Goal: Task Accomplishment & Management: Manage account settings

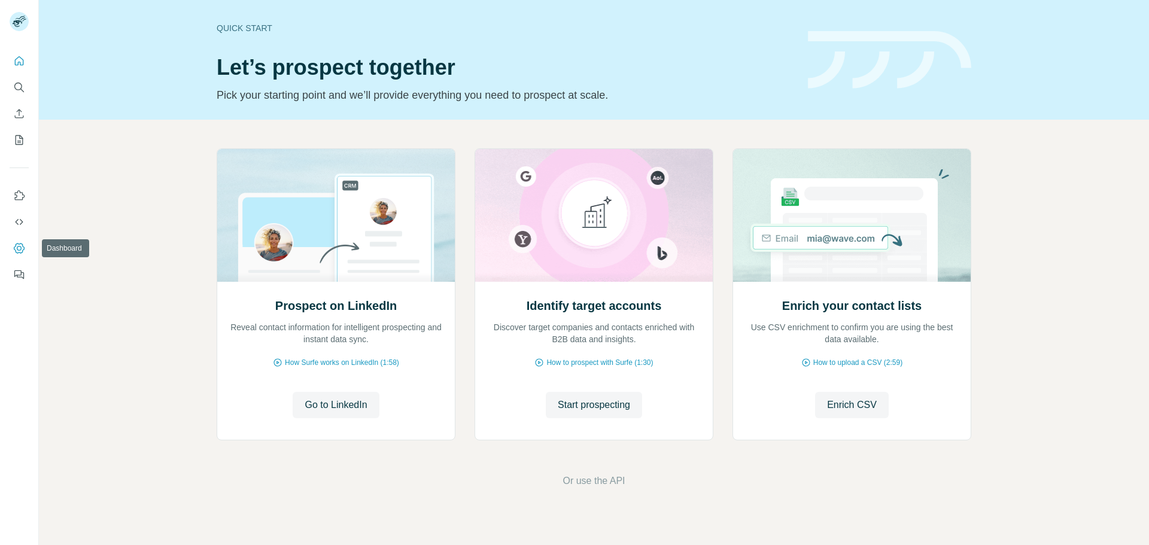
click at [21, 241] on button "Dashboard" at bounding box center [19, 249] width 19 height 22
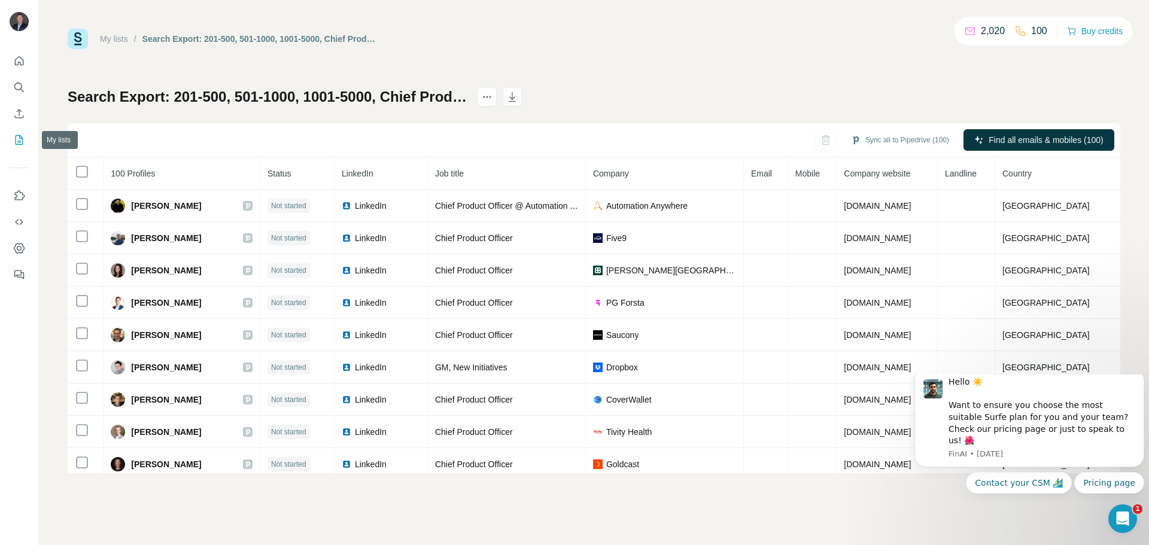
click at [17, 142] on icon "My lists" at bounding box center [19, 140] width 12 height 12
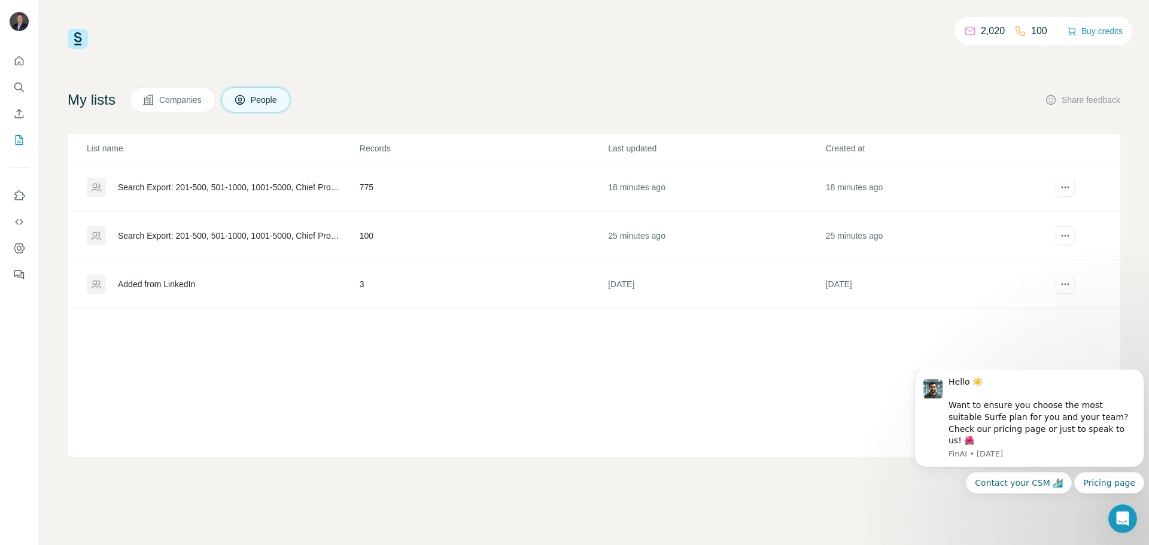
click at [372, 185] on td "775" at bounding box center [483, 187] width 248 height 48
click at [241, 187] on div "Search Export: 201-500, 501-1000, 1001-5000, Chief Product Officer, United Stat…" at bounding box center [228, 187] width 221 height 12
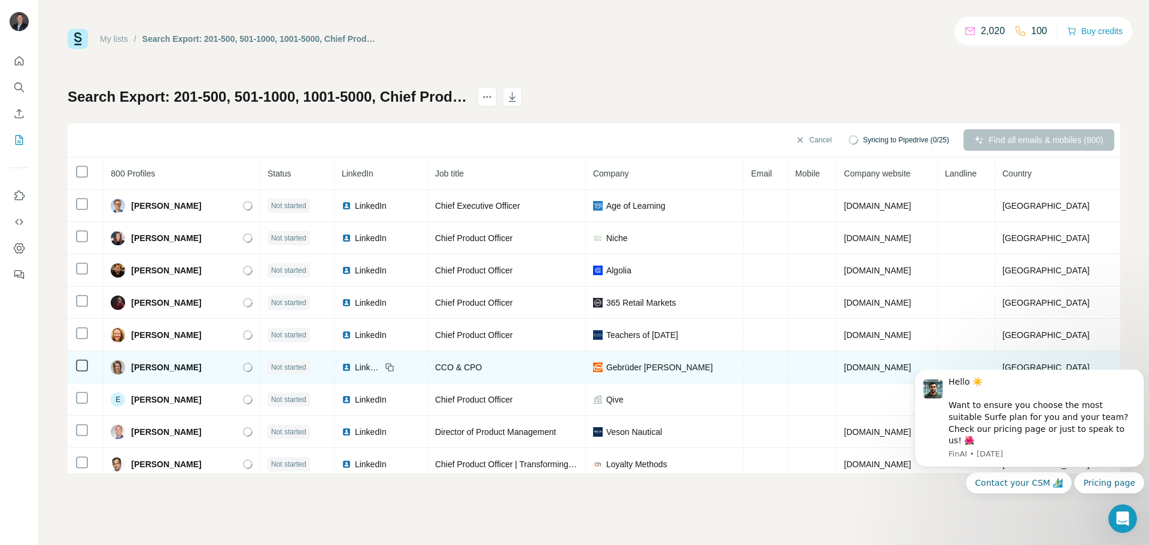
scroll to position [39, 0]
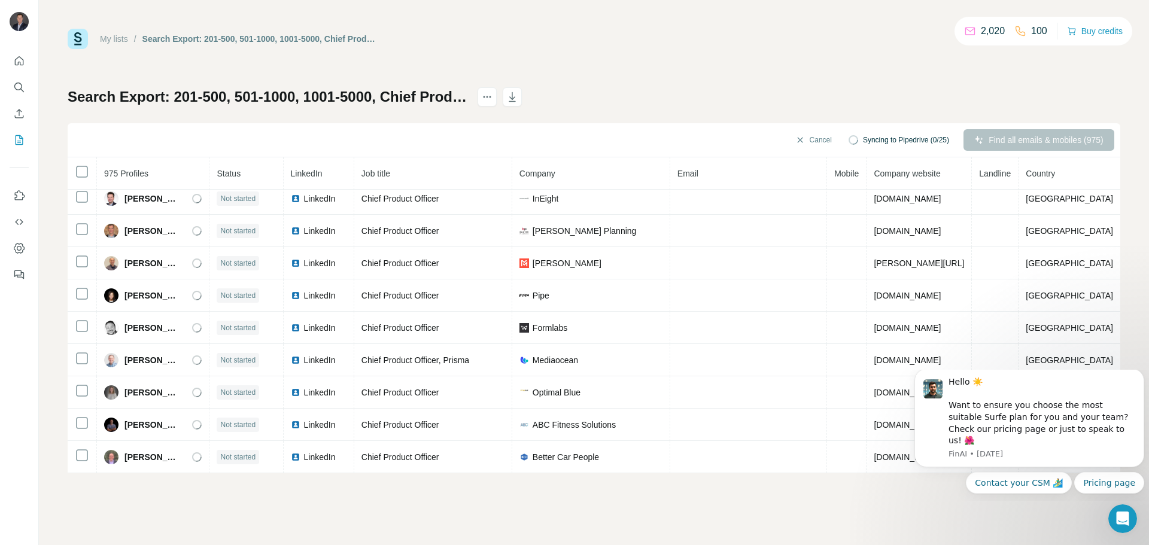
click at [647, 58] on div "My lists / Search Export: 201-500, 501-1000, 1001-5000, Chief Product Officer, …" at bounding box center [594, 251] width 1053 height 445
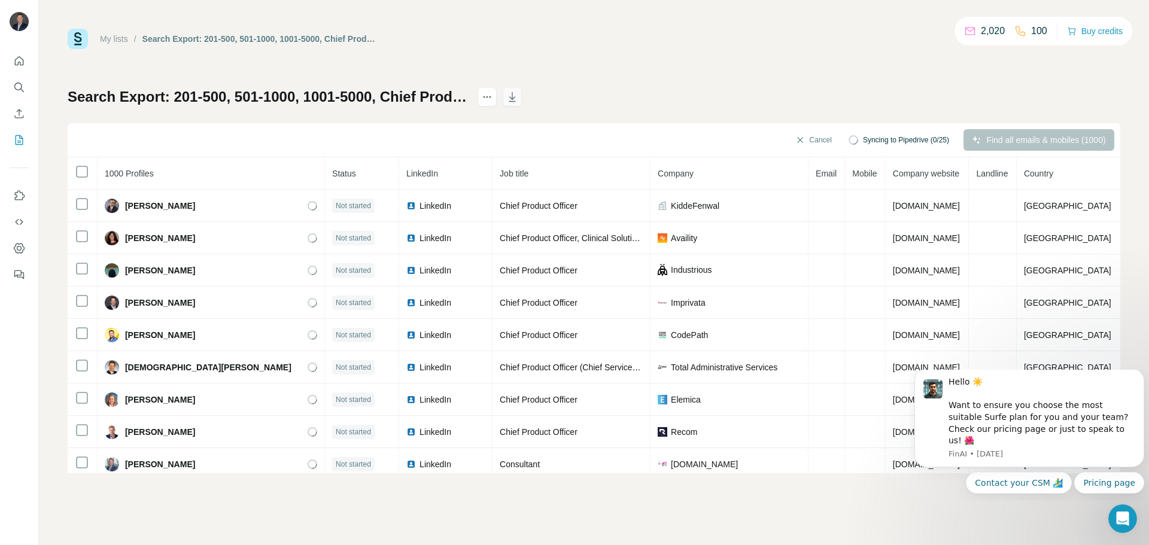
click at [518, 96] on icon "button" at bounding box center [512, 97] width 12 height 12
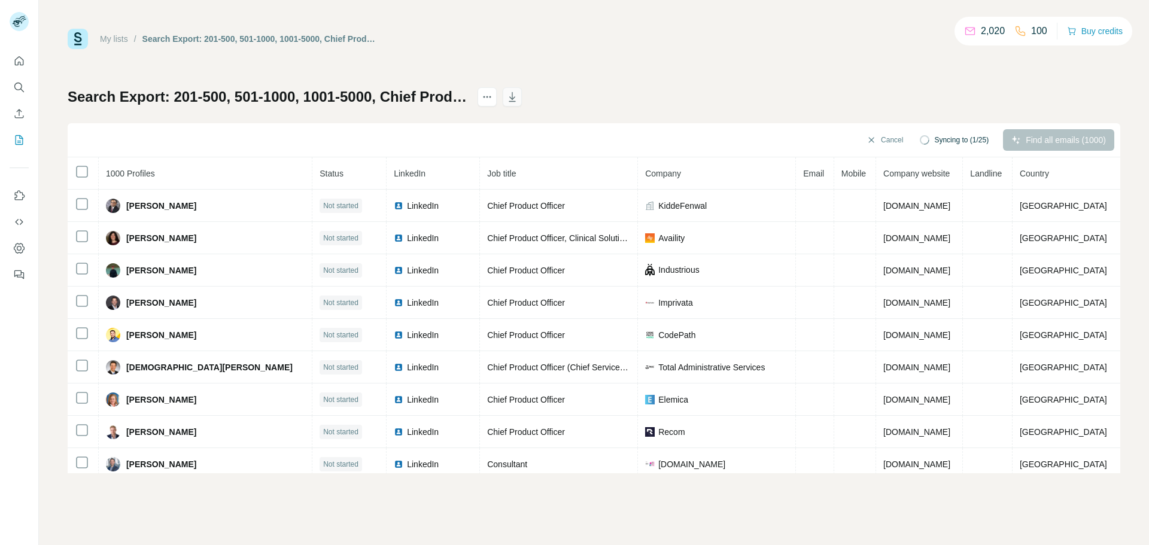
click at [522, 96] on button "button" at bounding box center [512, 96] width 19 height 19
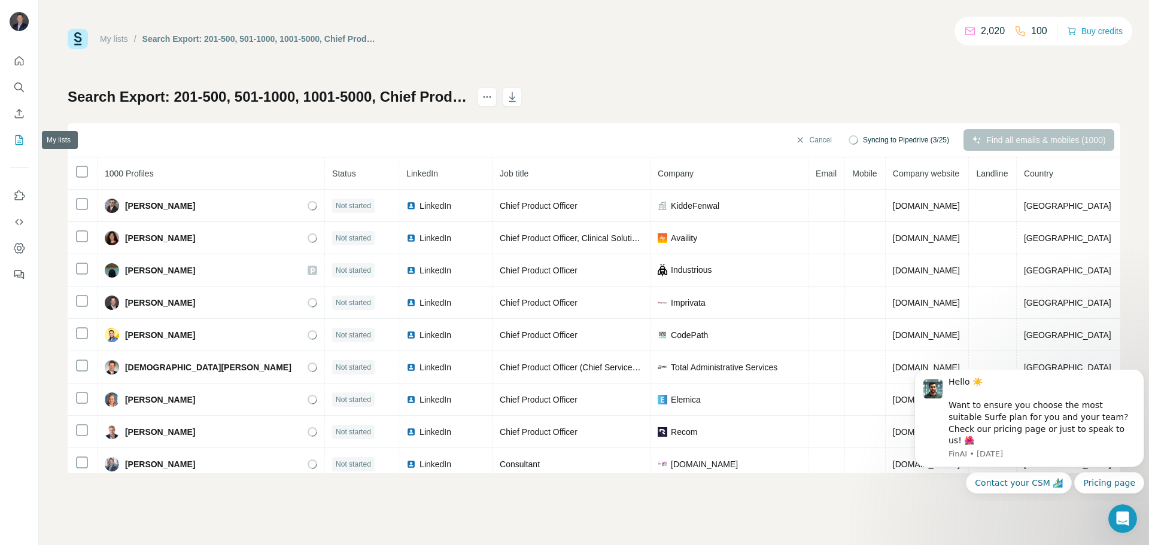
click at [17, 139] on icon "My lists" at bounding box center [19, 140] width 12 height 12
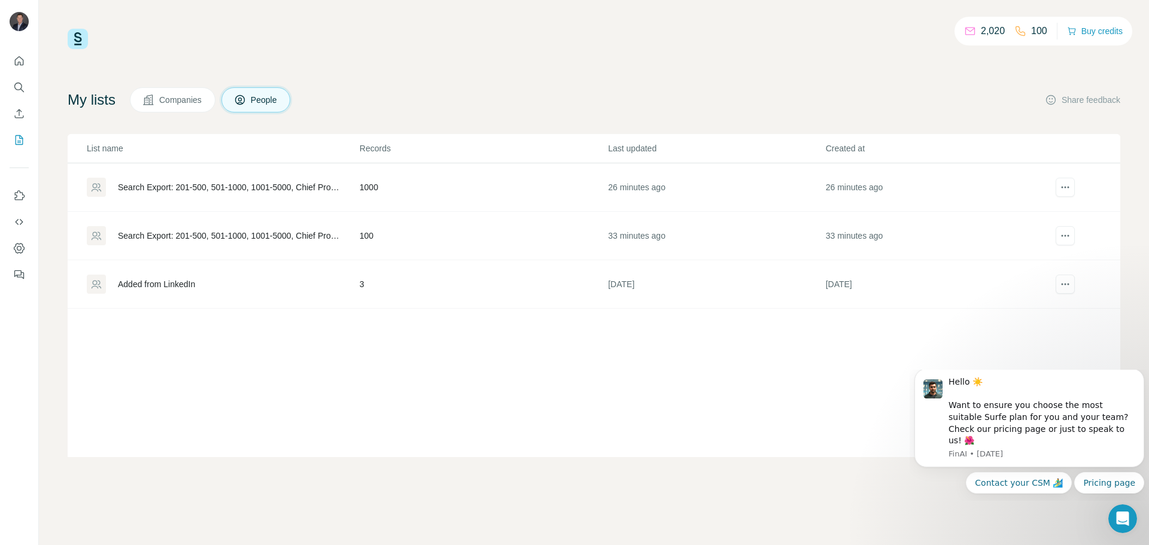
click at [284, 235] on div "Search Export: 201-500, 501-1000, 1001-5000, Chief Product Officer, [GEOGRAPHIC…" at bounding box center [228, 236] width 221 height 12
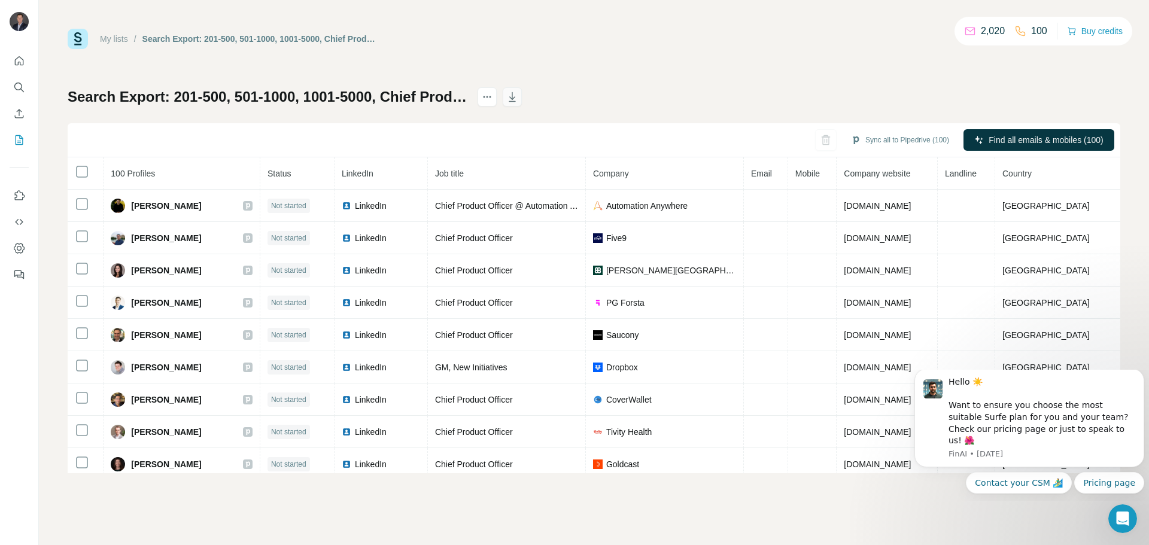
click at [518, 96] on icon "button" at bounding box center [512, 97] width 12 height 12
